Goal: Check status: Check status

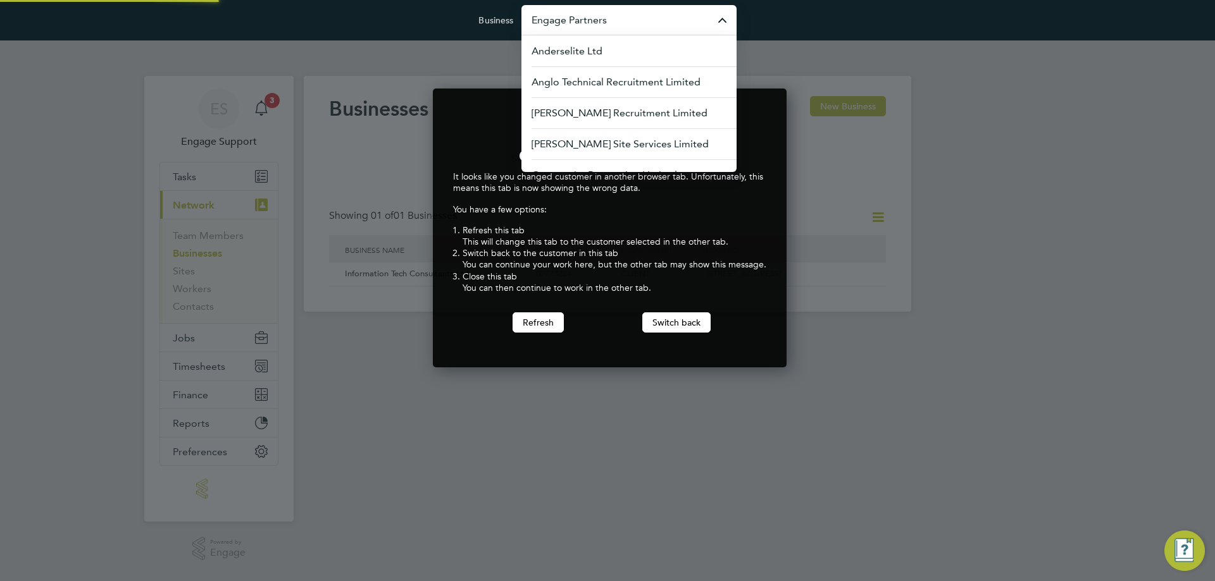
scroll to position [280, 349]
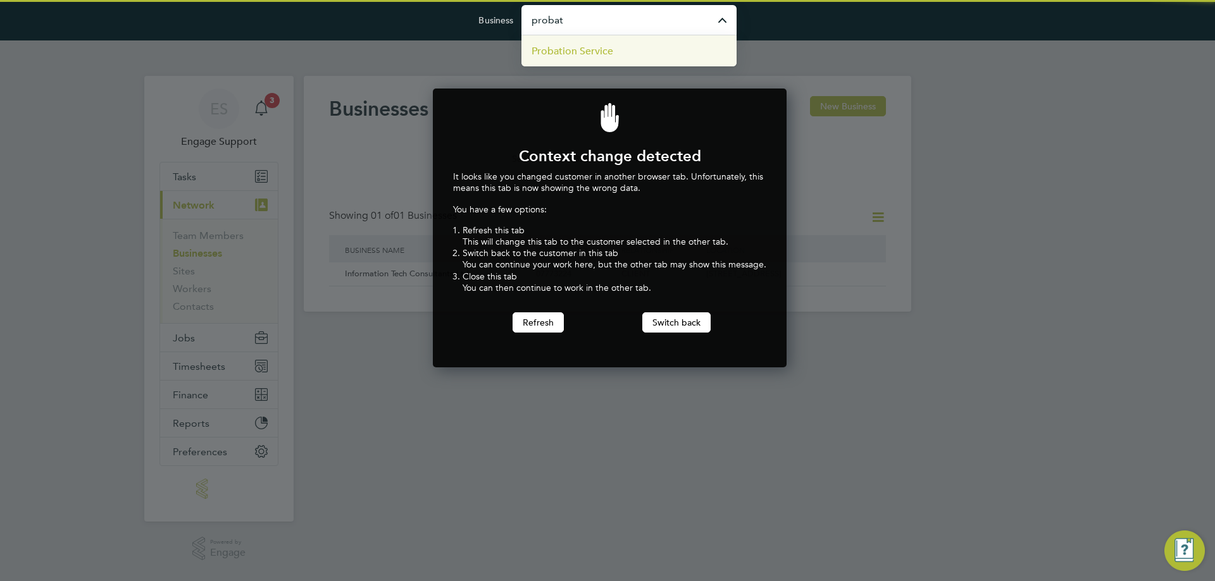
click at [629, 48] on li "Probation Service" at bounding box center [628, 50] width 215 height 31
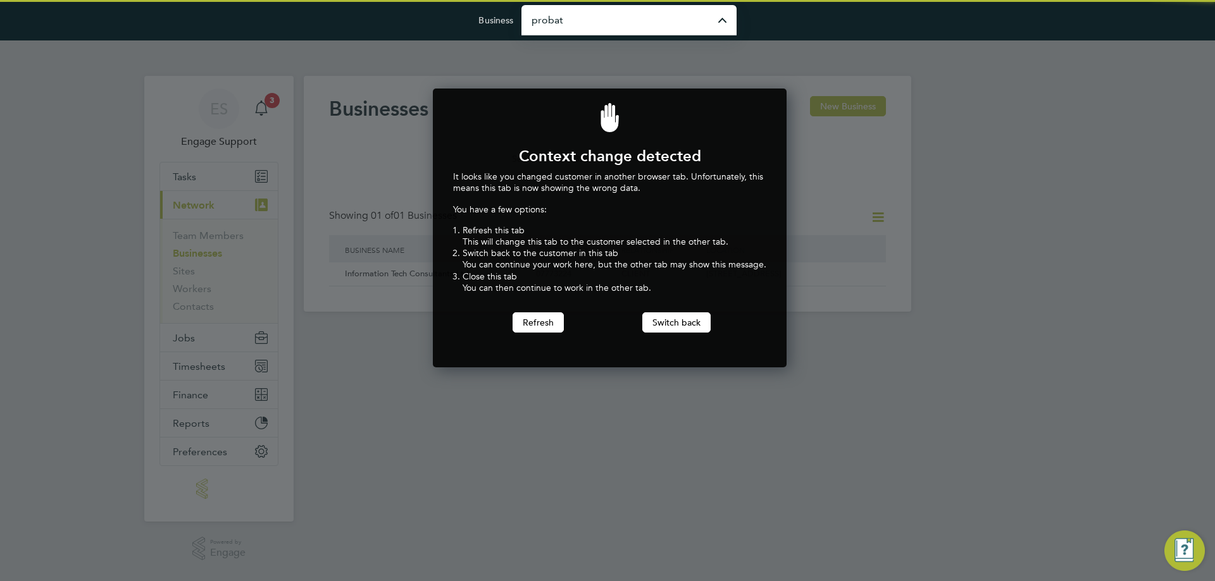
type input "Probation Service"
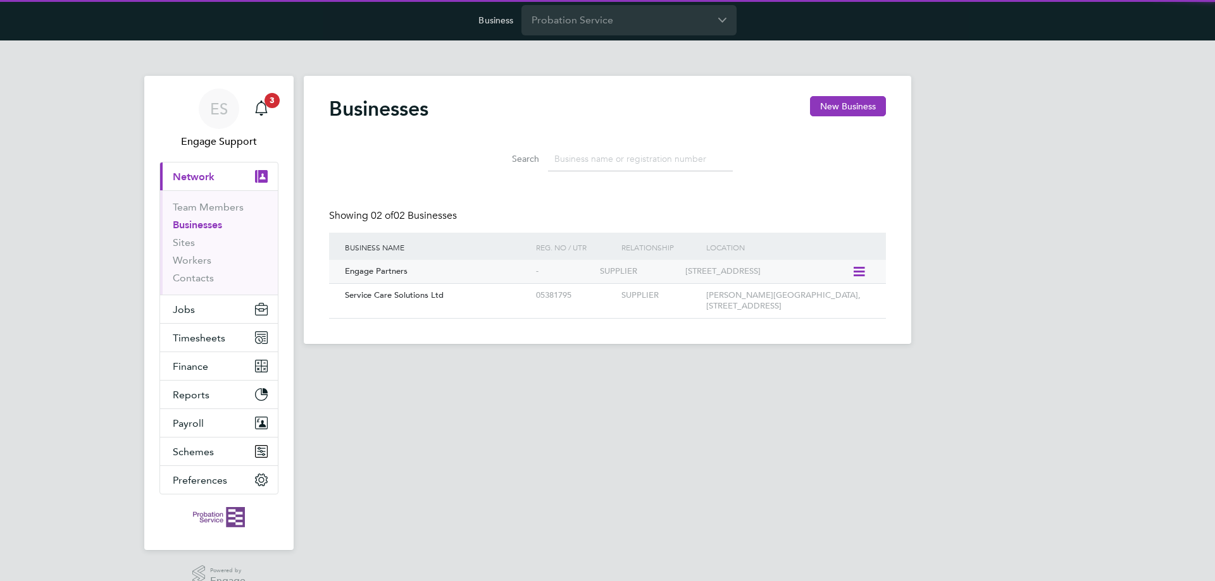
scroll to position [24, 192]
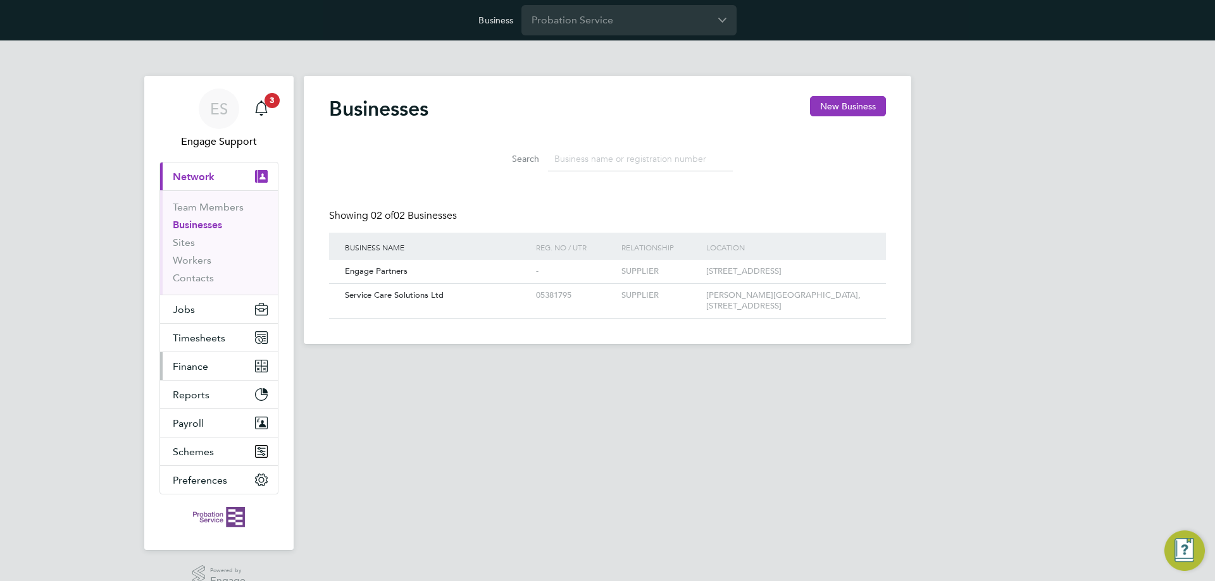
click at [215, 375] on button "Finance" at bounding box center [219, 366] width 118 height 28
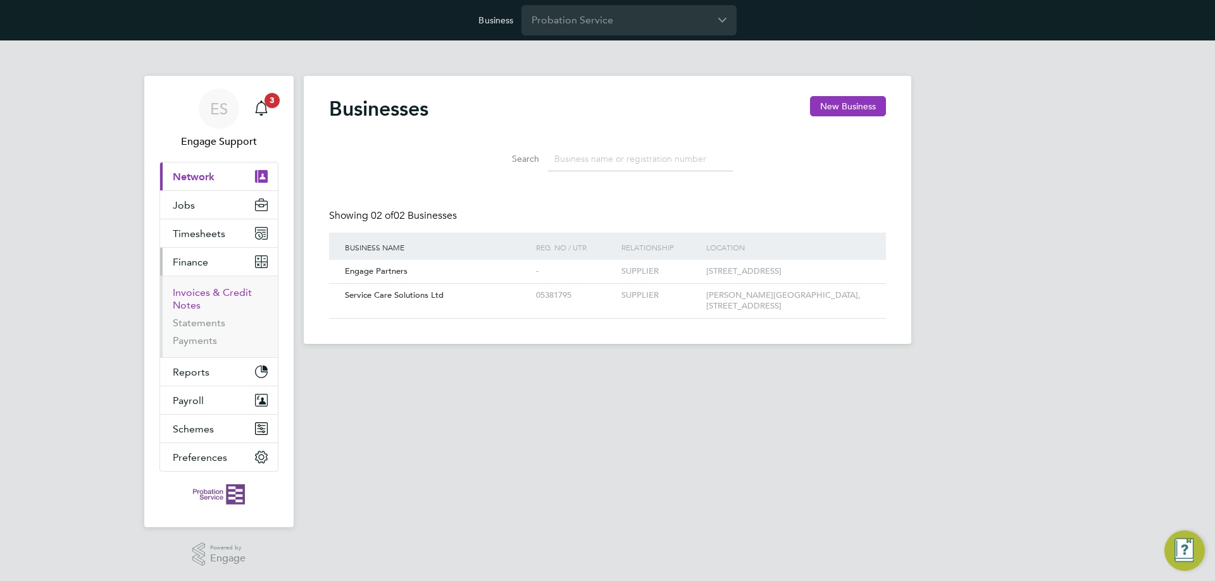
drag, startPoint x: 208, startPoint y: 289, endPoint x: 999, endPoint y: 67, distance: 822.0
click at [208, 290] on link "Invoices & Credit Notes" at bounding box center [212, 299] width 79 height 25
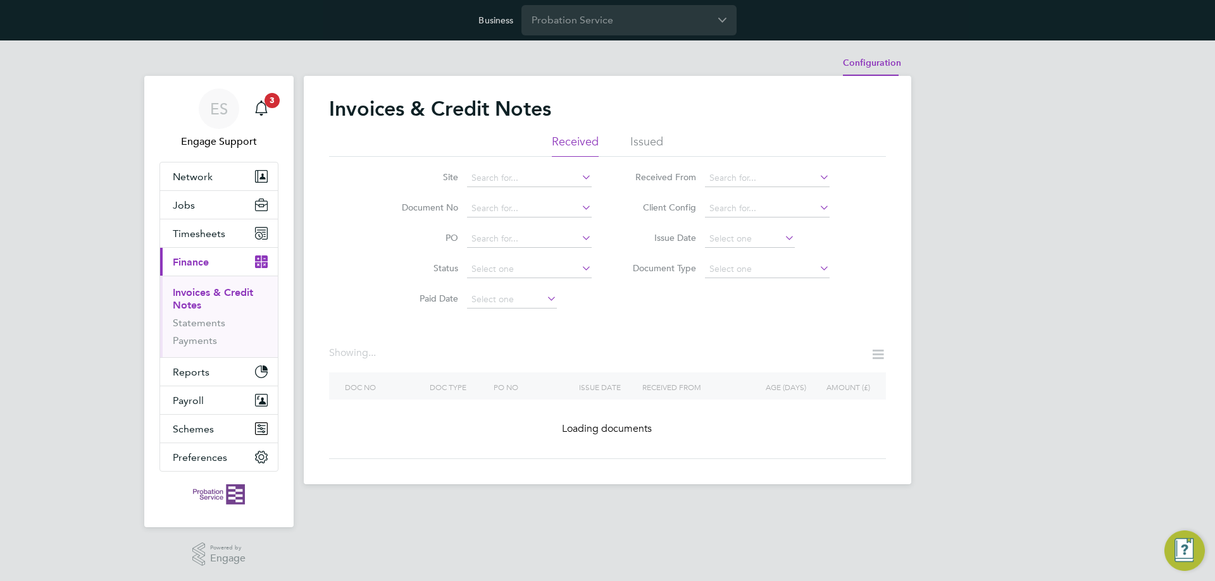
click at [879, 61] on li "Configuration" at bounding box center [872, 63] width 58 height 25
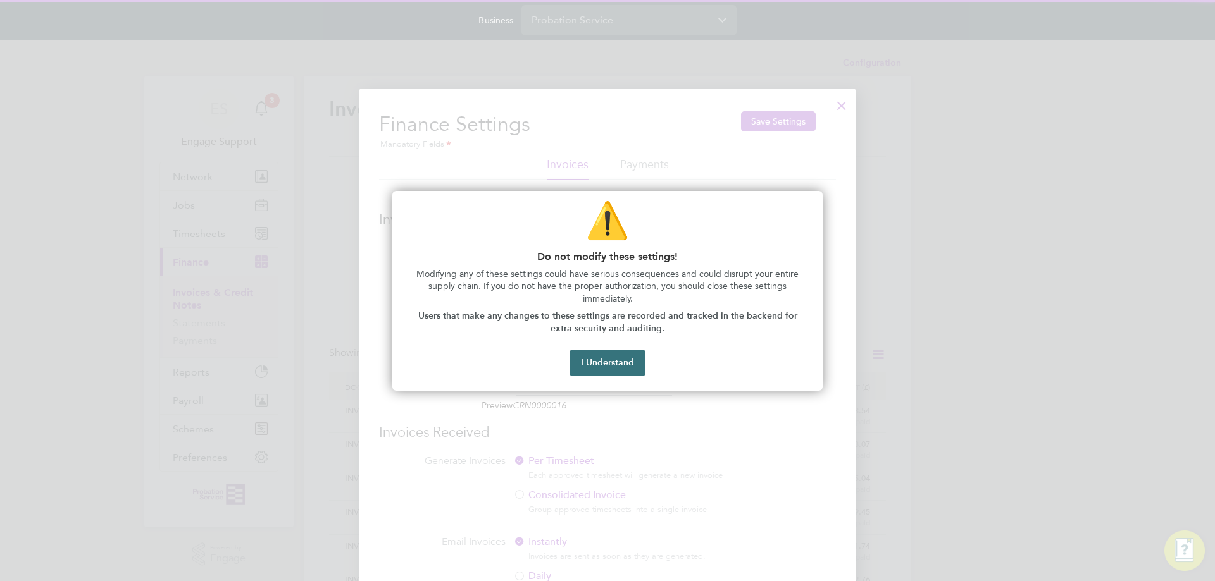
click at [590, 359] on button "I Understand" at bounding box center [607, 362] width 76 height 25
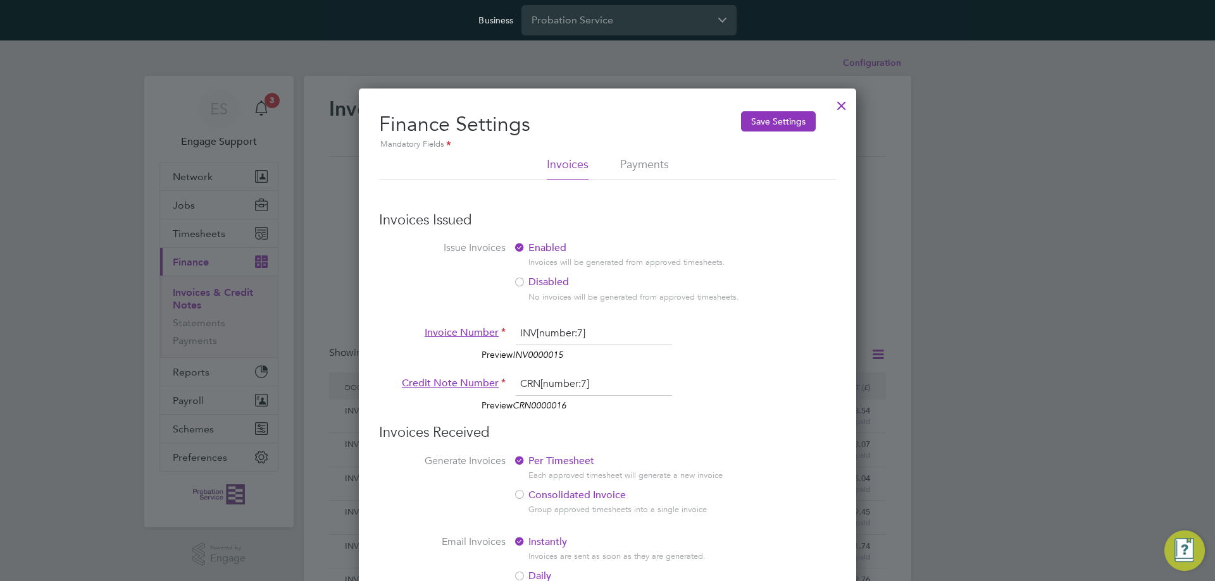
click at [838, 108] on div at bounding box center [841, 102] width 23 height 23
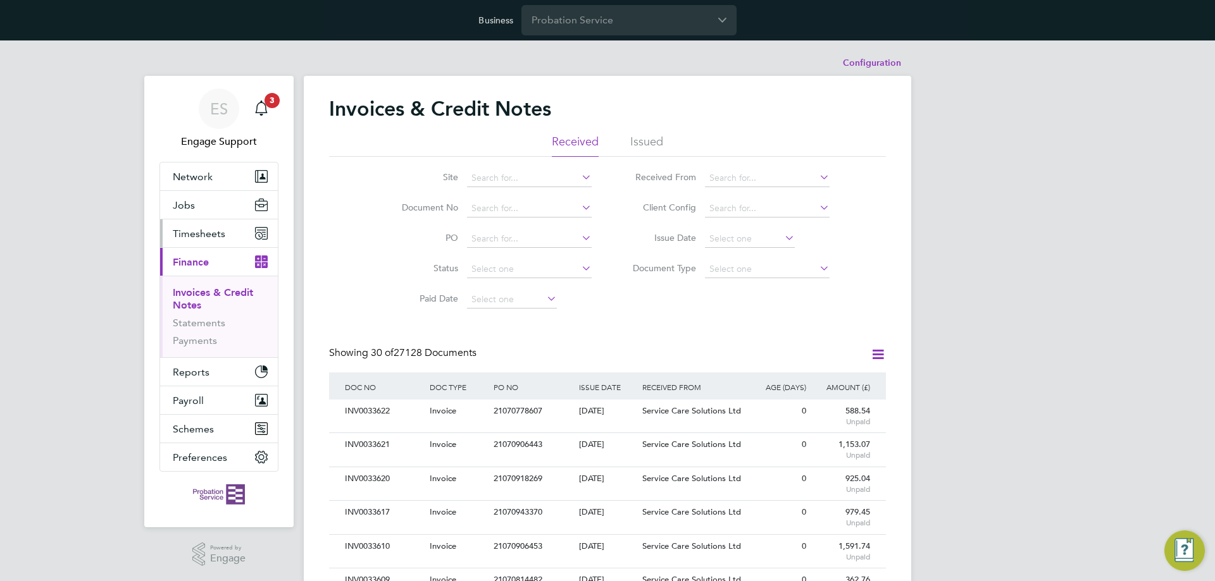
click at [202, 240] on button "Timesheets" at bounding box center [219, 234] width 118 height 28
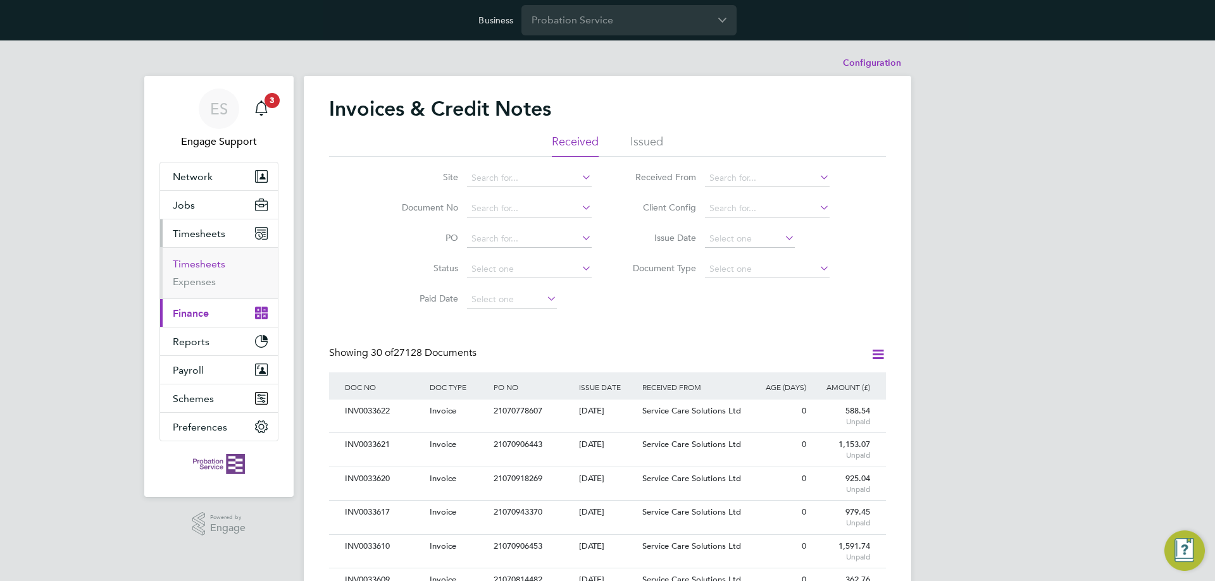
click at [202, 264] on link "Timesheets" at bounding box center [199, 264] width 53 height 12
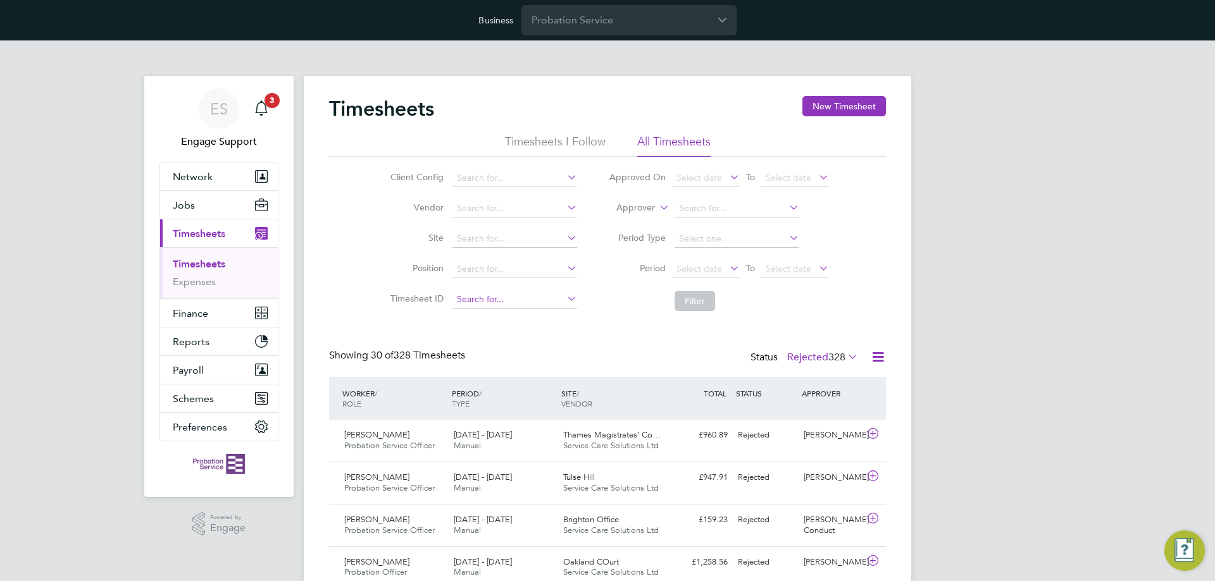
click at [531, 296] on input at bounding box center [514, 300] width 125 height 18
paste input "TS1748153"
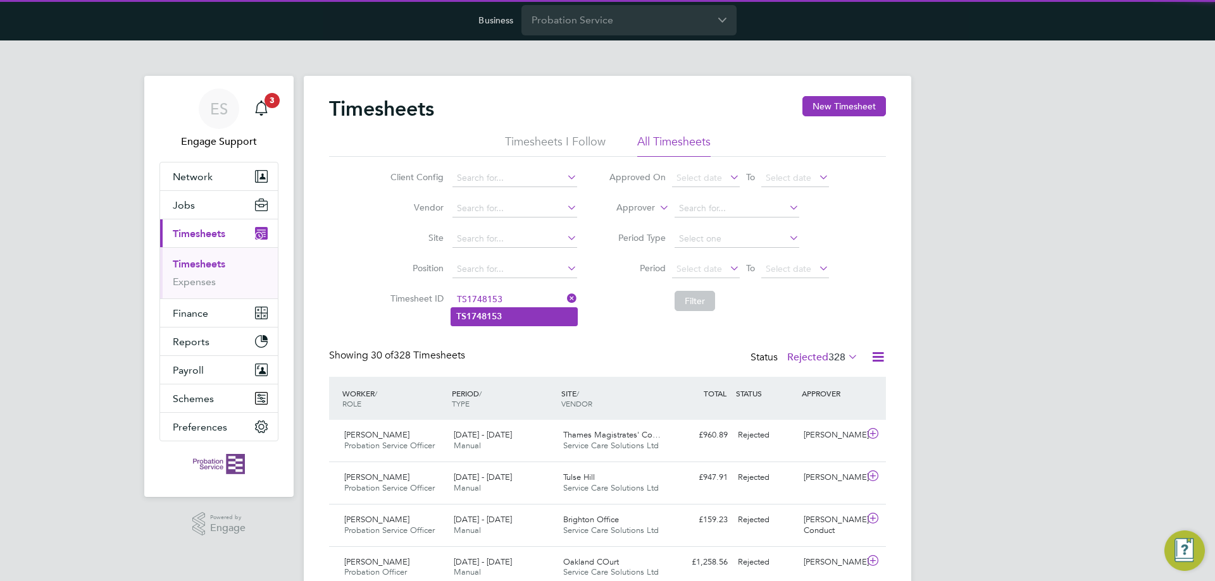
type input "TS1748153"
click at [484, 311] on b "TS1748153" at bounding box center [479, 316] width 46 height 11
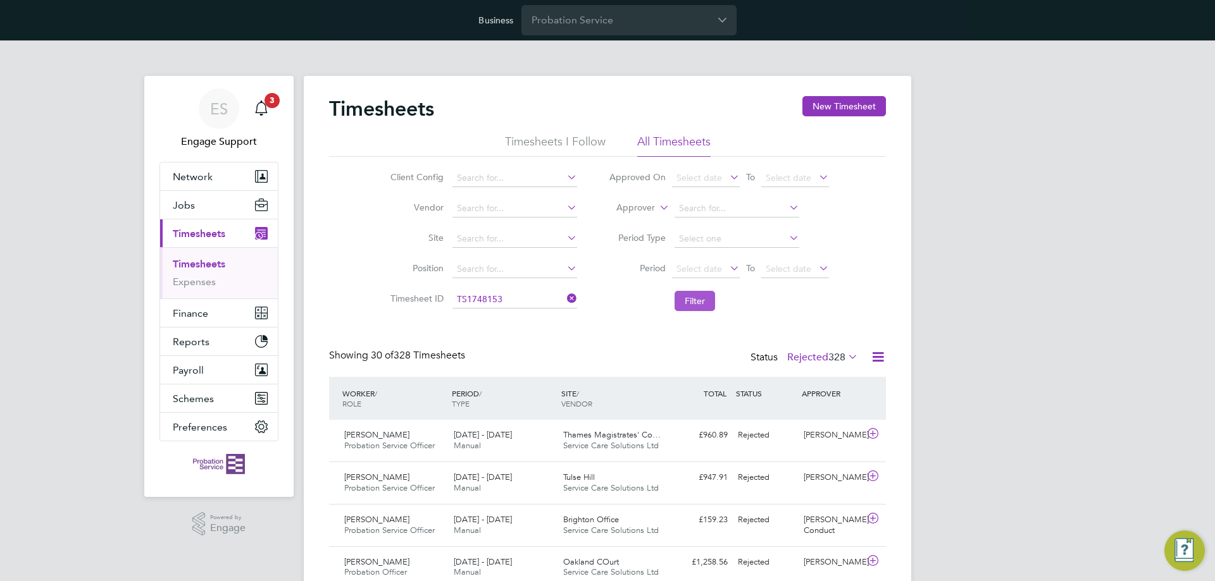
click at [693, 297] on button "Filter" at bounding box center [694, 301] width 40 height 20
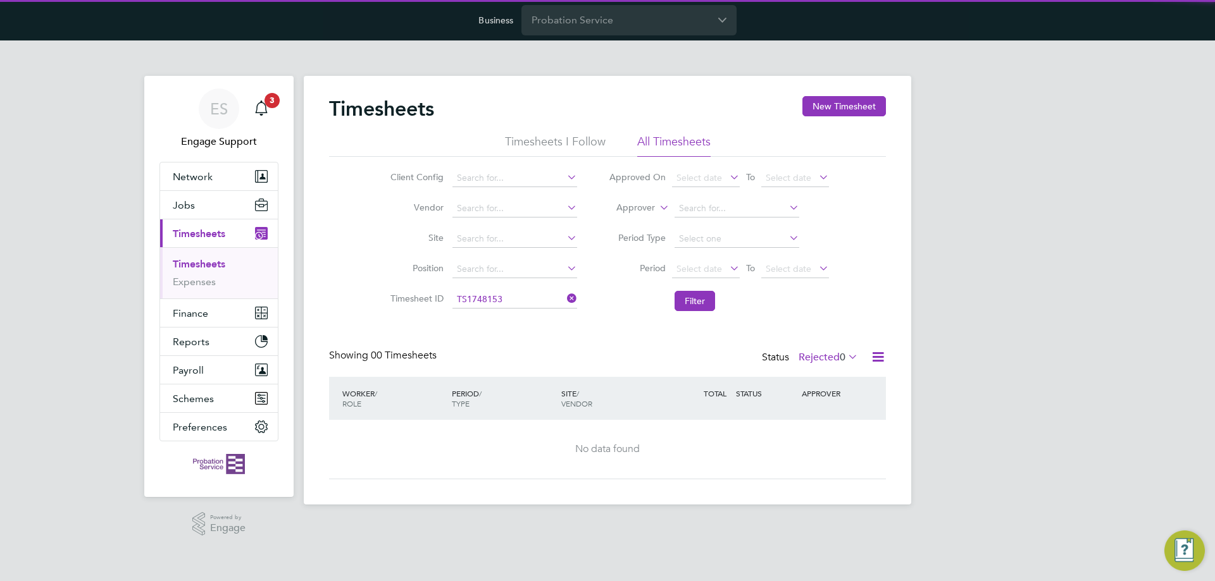
click at [845, 359] on icon at bounding box center [845, 357] width 0 height 18
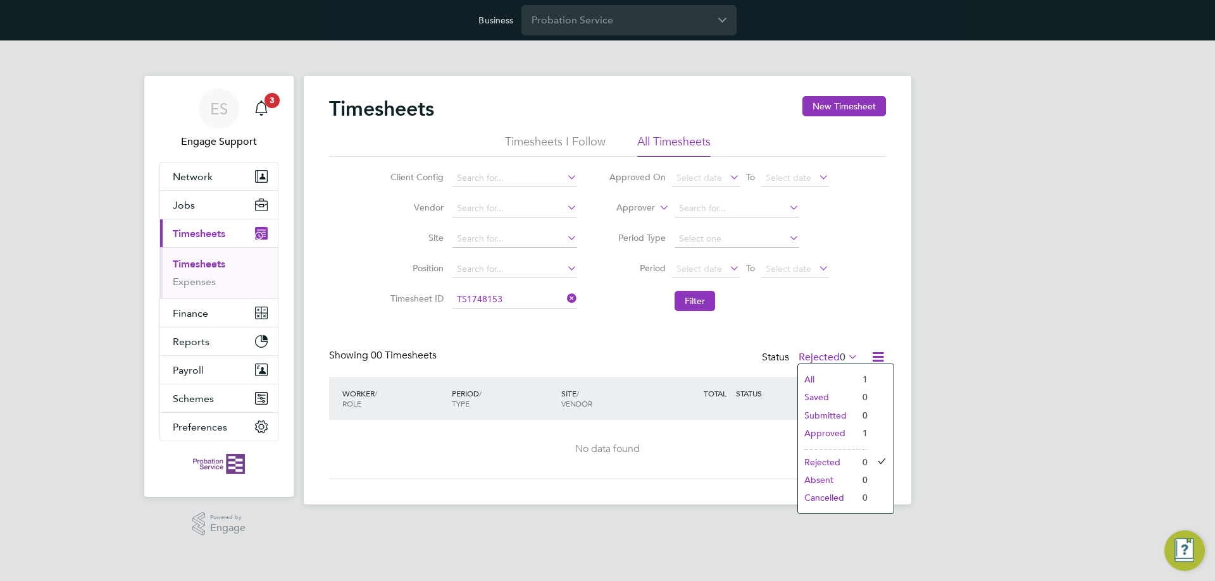
click at [835, 373] on li "All" at bounding box center [827, 380] width 58 height 18
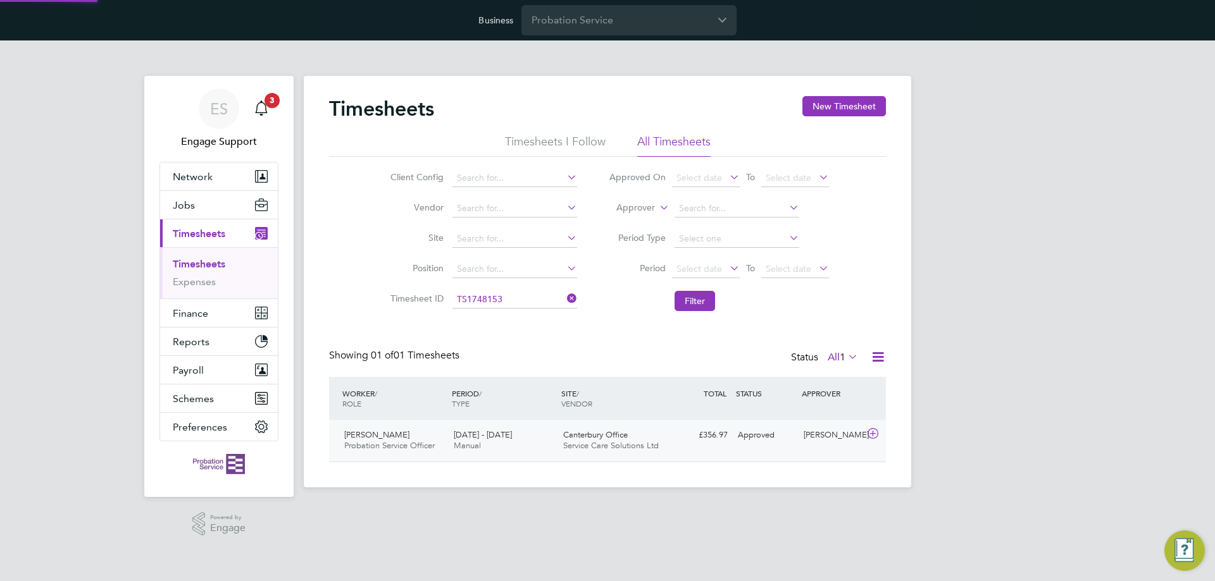
click at [643, 442] on span "Service Care Solutions Ltd" at bounding box center [611, 445] width 96 height 11
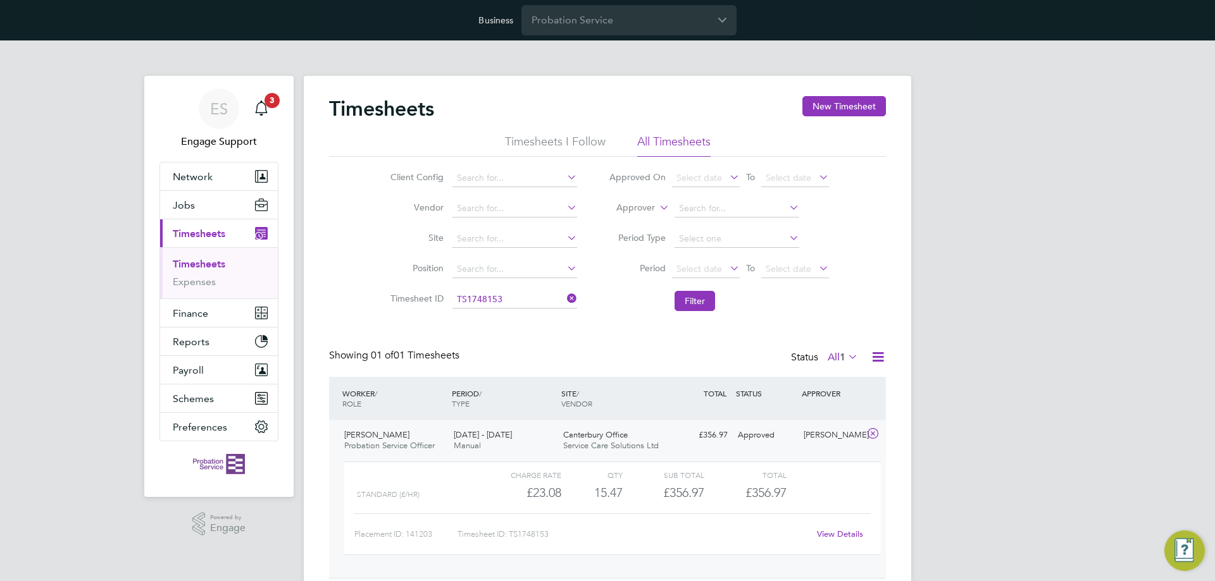
click at [831, 535] on link "View Details" at bounding box center [840, 534] width 46 height 11
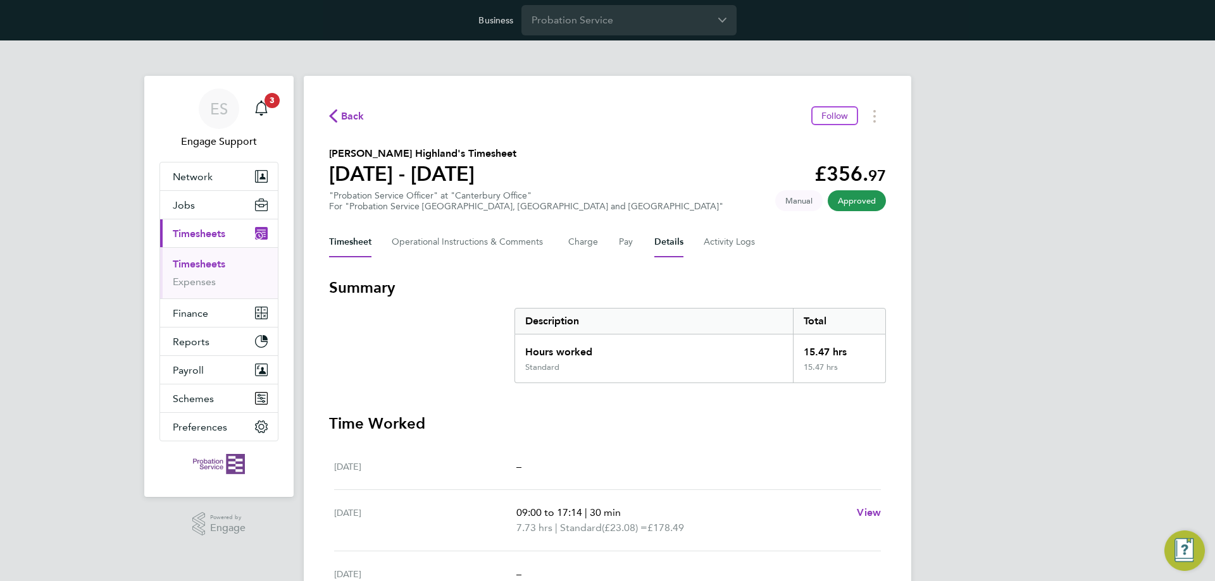
drag, startPoint x: 675, startPoint y: 252, endPoint x: 703, endPoint y: 265, distance: 30.8
click at [675, 252] on button "Details" at bounding box center [668, 242] width 29 height 30
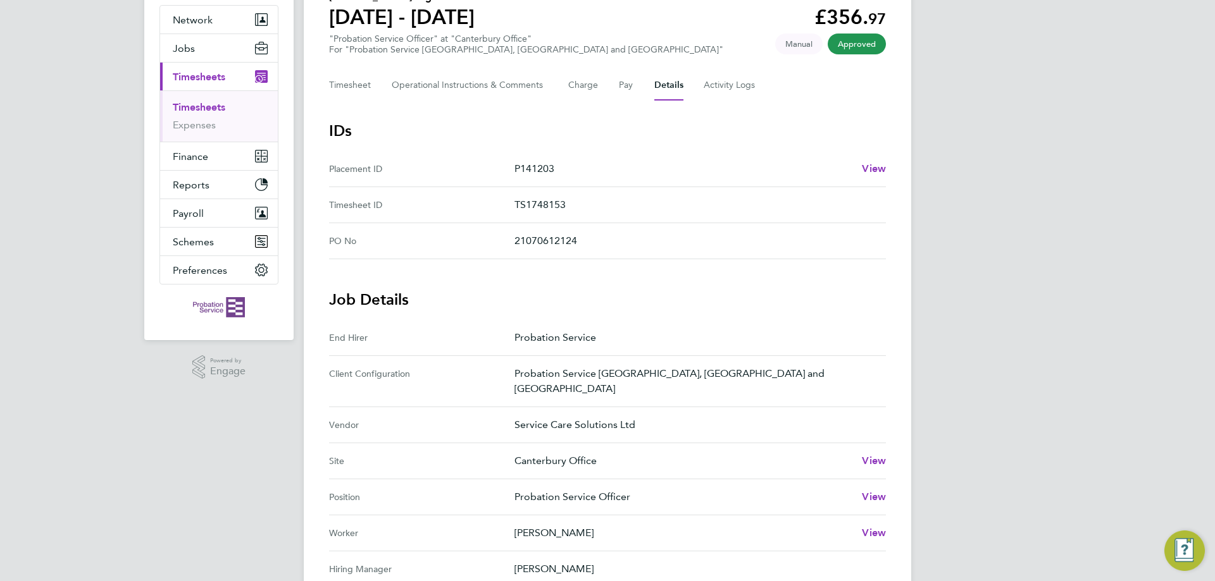
scroll to position [63, 0]
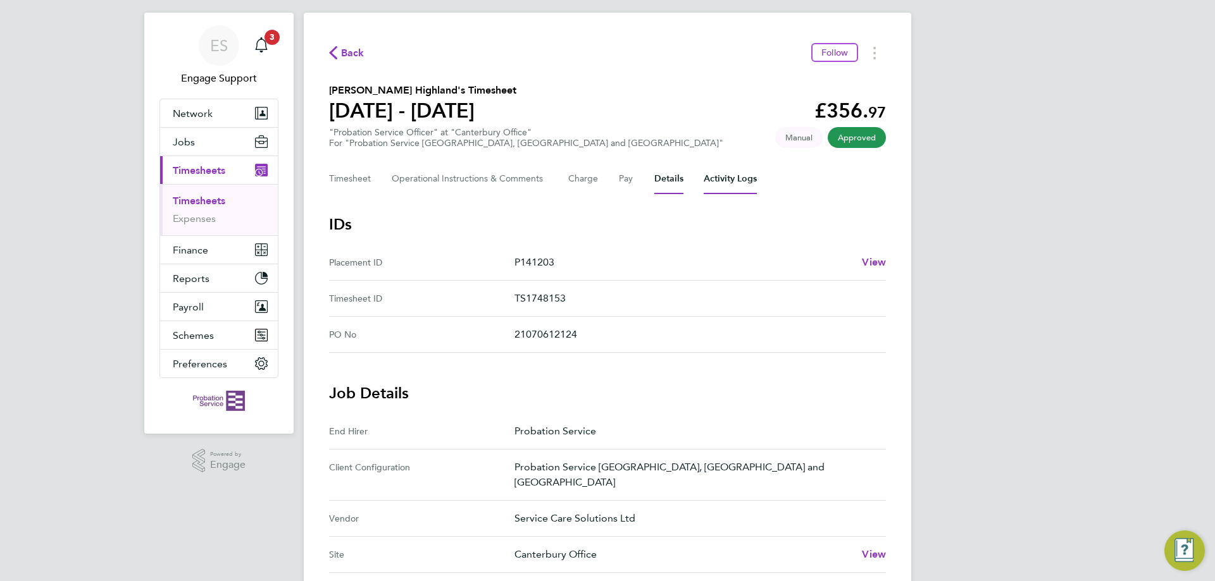
click at [712, 185] on Logs-tab "Activity Logs" at bounding box center [730, 179] width 53 height 30
